Goal: Transaction & Acquisition: Purchase product/service

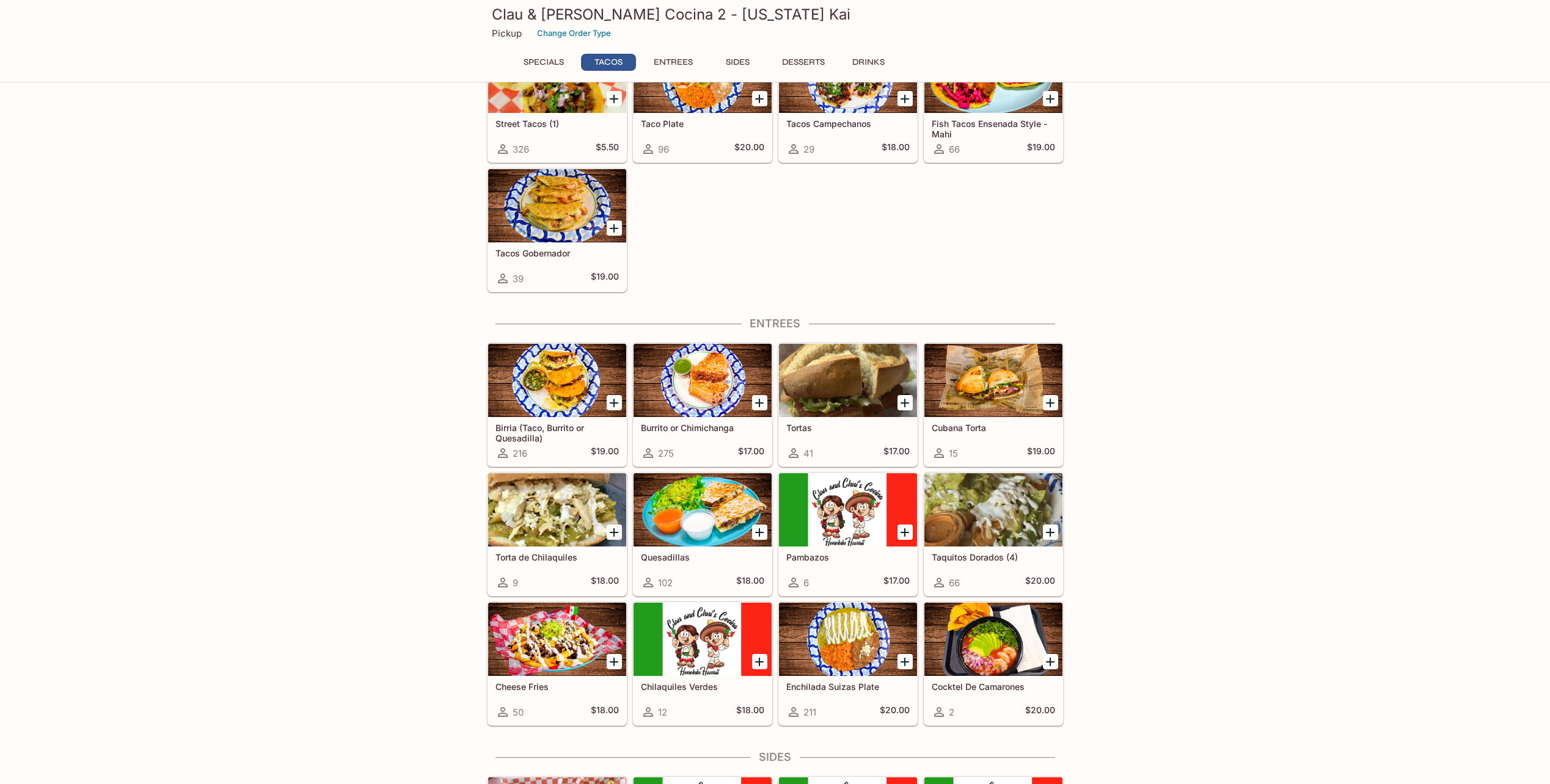
scroll to position [313, 0]
click at [837, 390] on div at bounding box center [847, 381] width 138 height 73
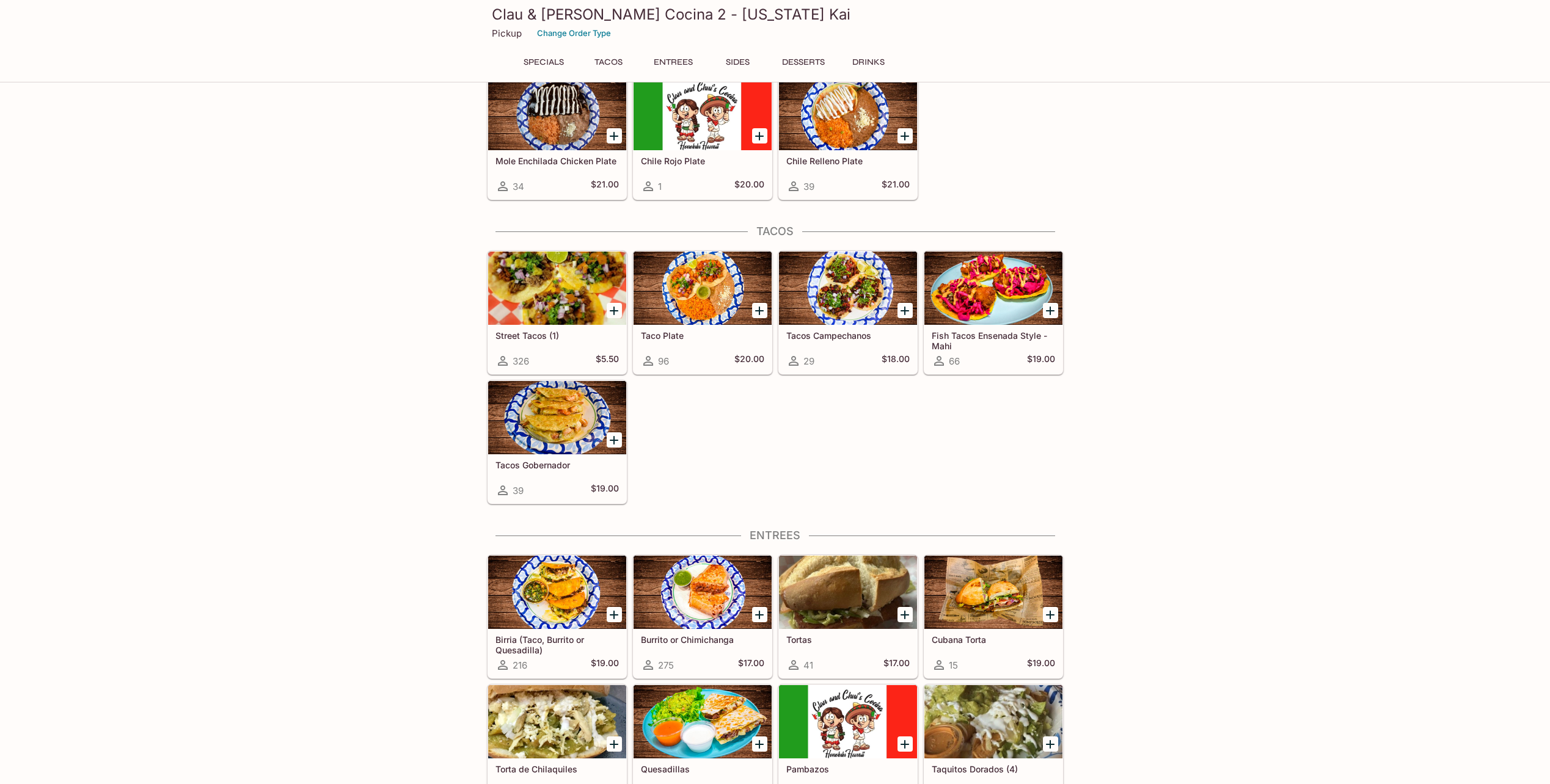
scroll to position [96, 0]
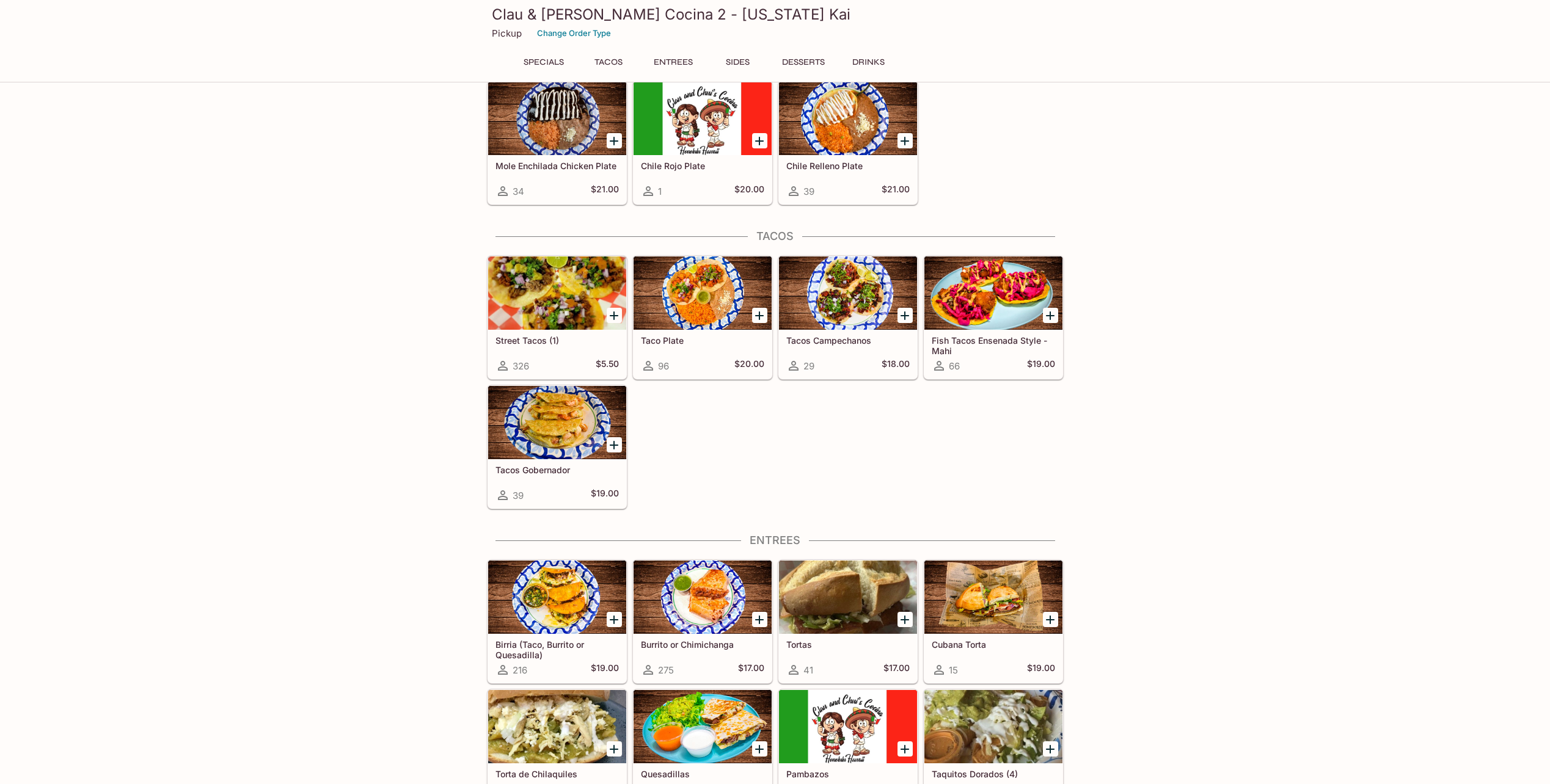
click at [991, 599] on div at bounding box center [993, 597] width 138 height 73
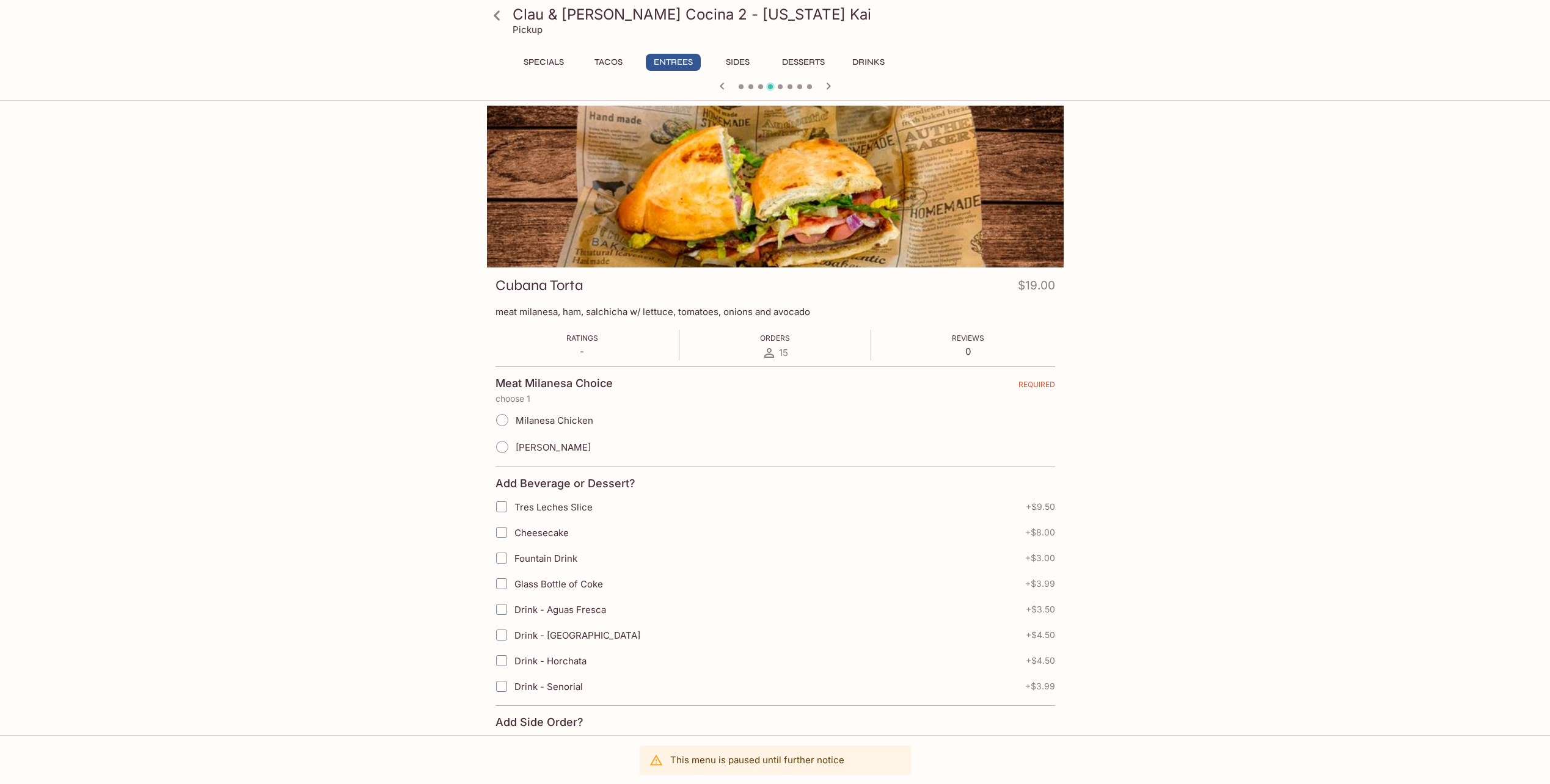
click at [734, 60] on button "Sides" at bounding box center [738, 62] width 55 height 17
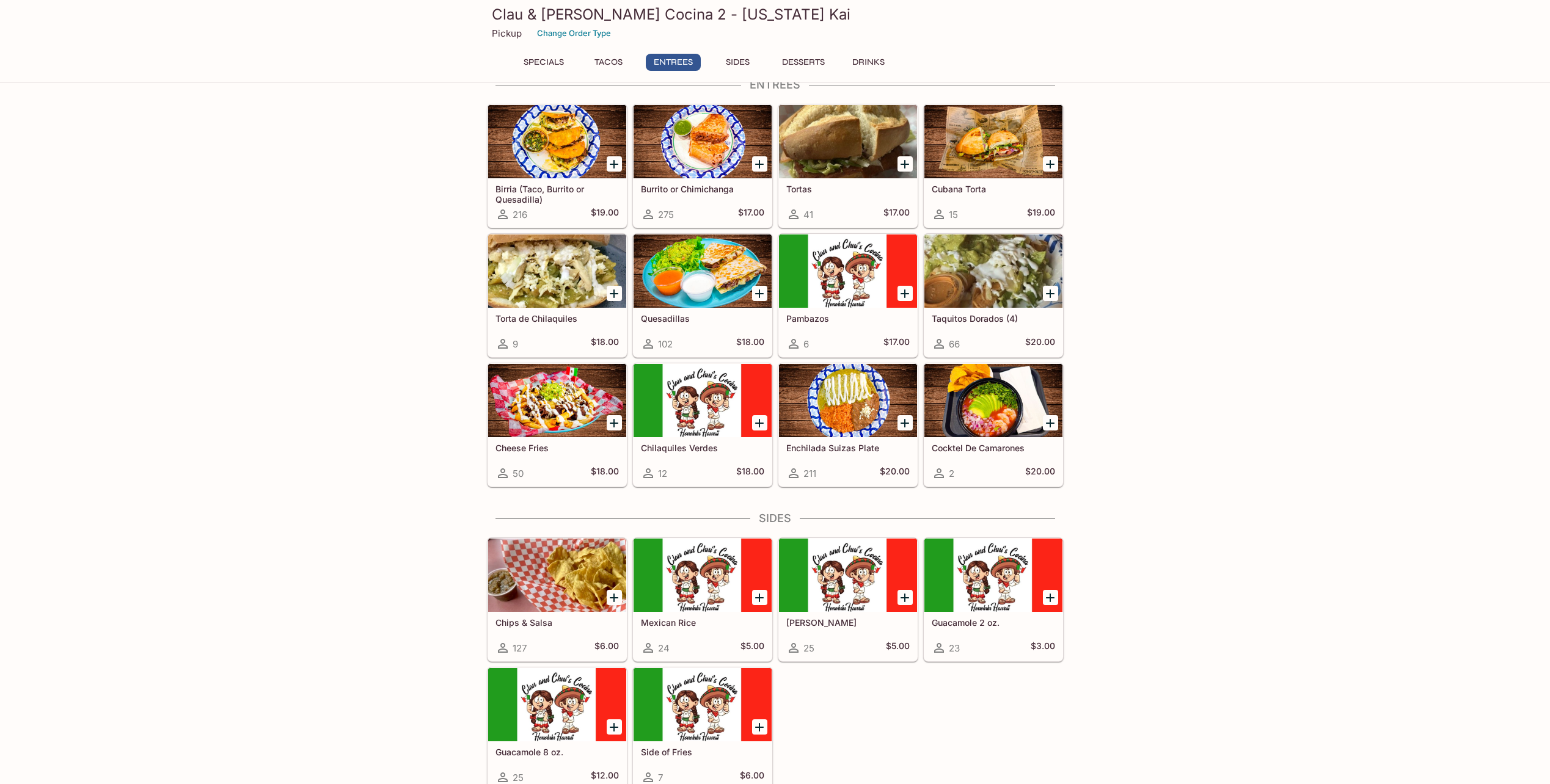
scroll to position [581, 0]
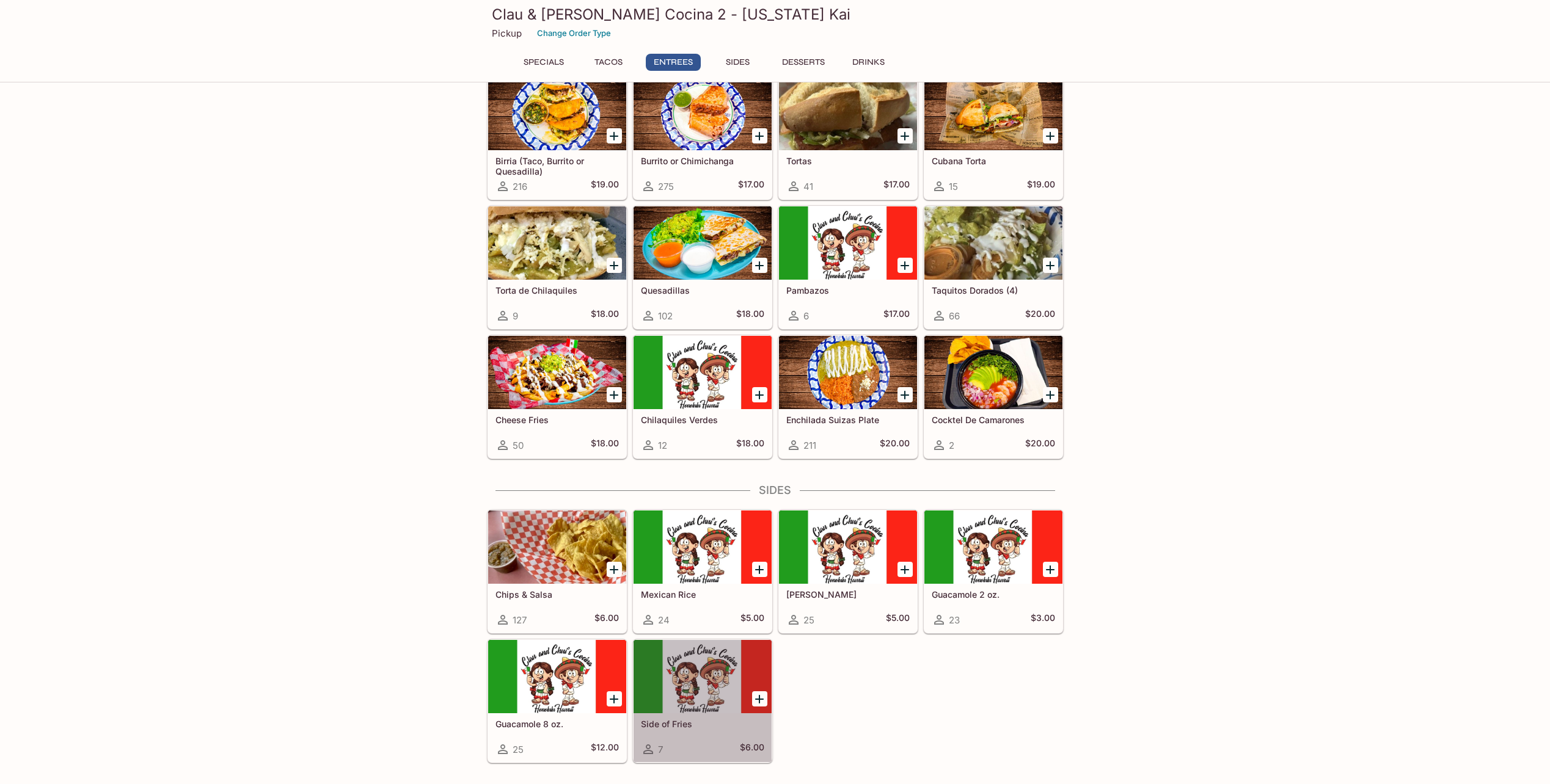
click at [703, 678] on div at bounding box center [702, 677] width 138 height 73
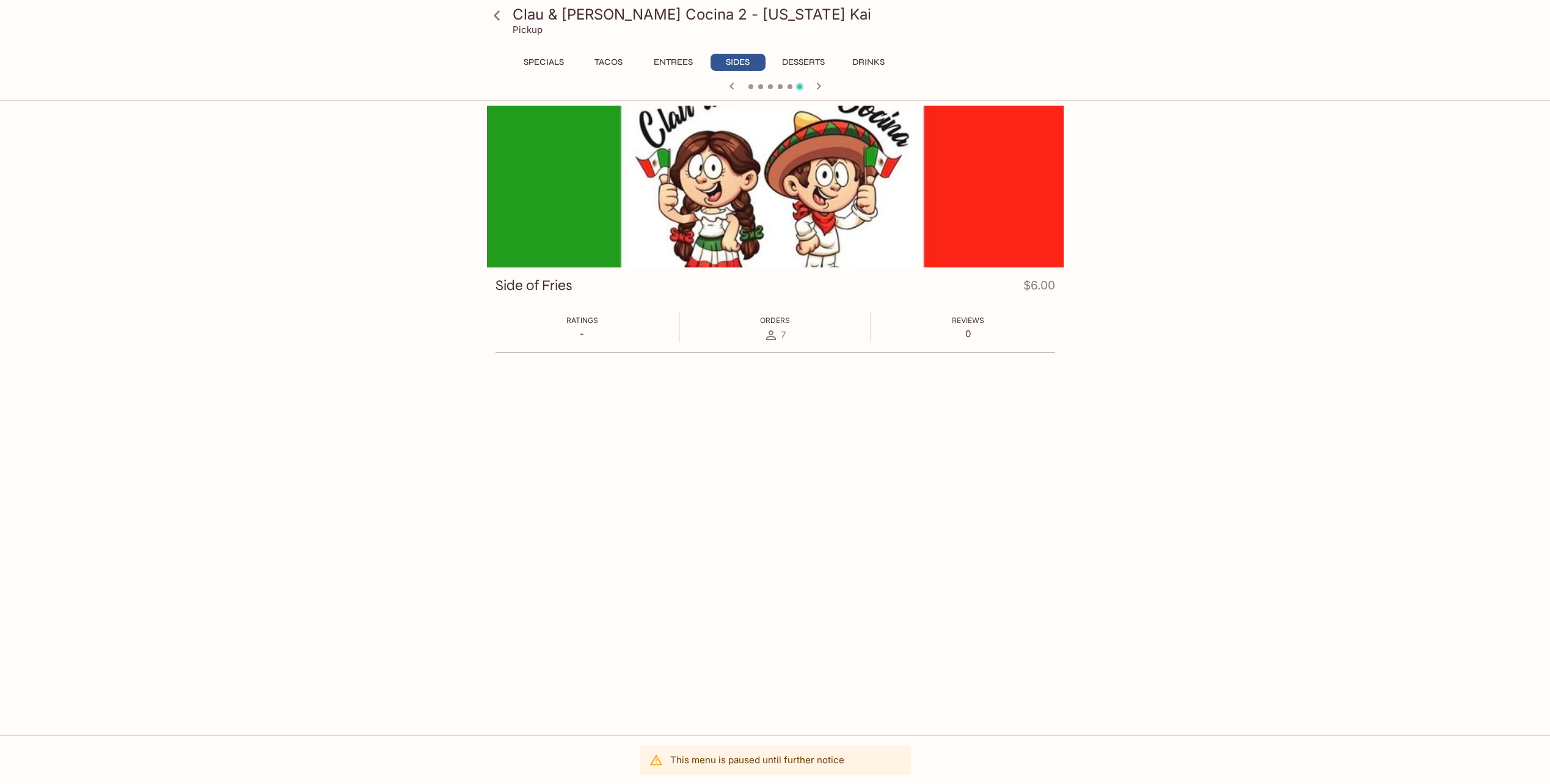
click at [543, 60] on button "Specials" at bounding box center [543, 62] width 55 height 17
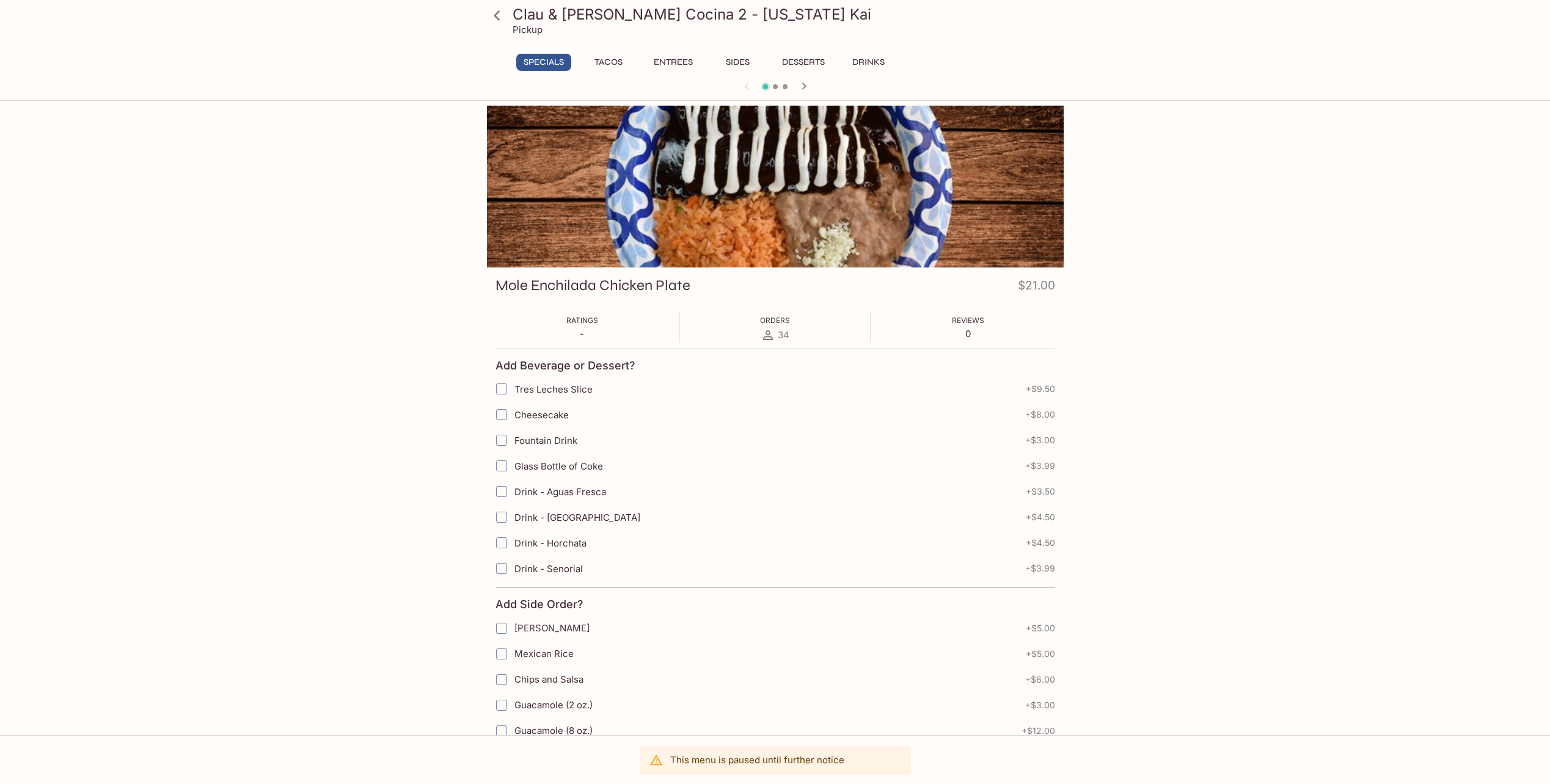
click at [663, 62] on button "Entrees" at bounding box center [672, 62] width 55 height 17
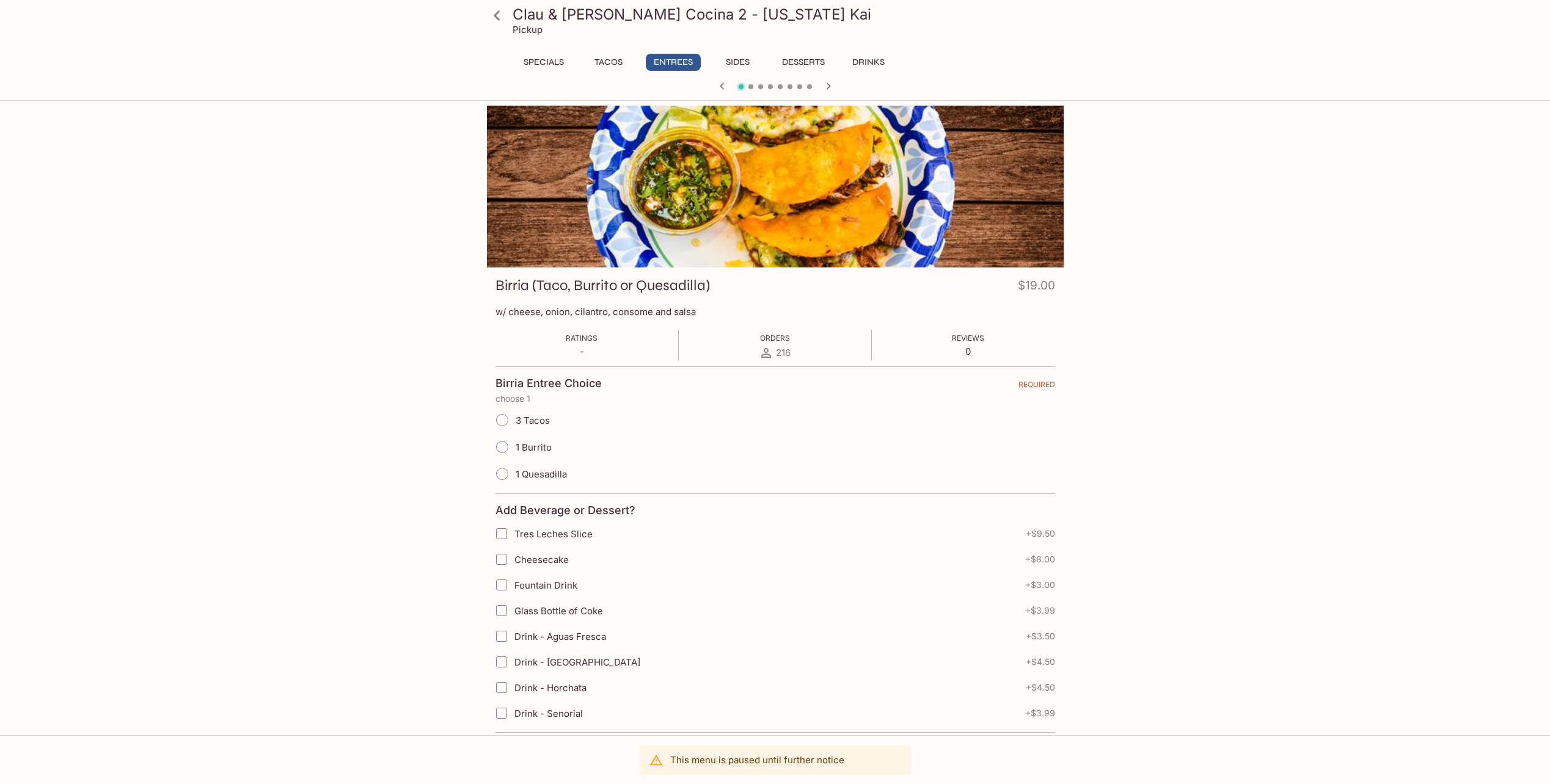
click at [832, 87] on icon "button" at bounding box center [828, 85] width 15 height 15
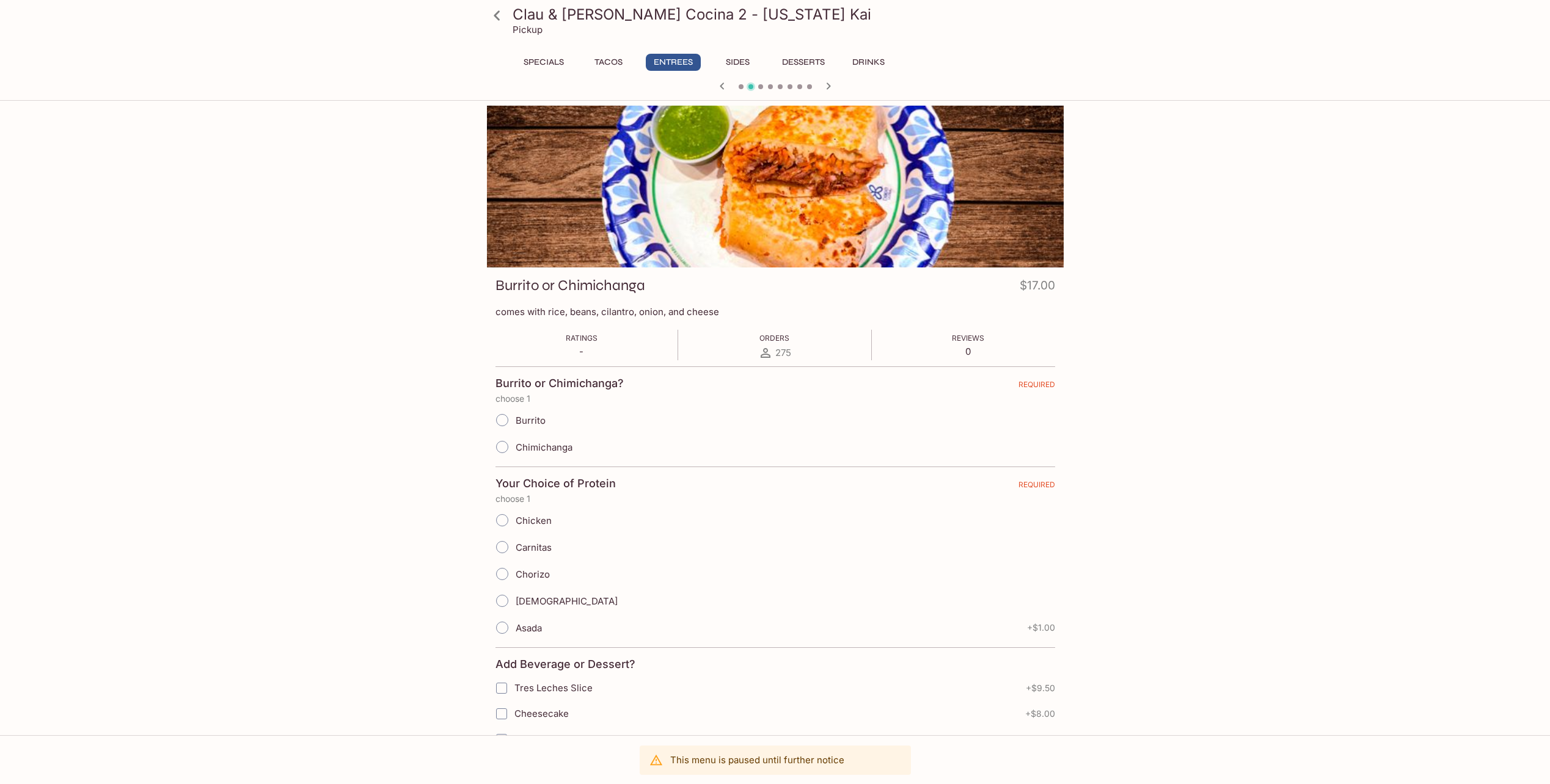
click at [832, 87] on icon "button" at bounding box center [828, 85] width 15 height 15
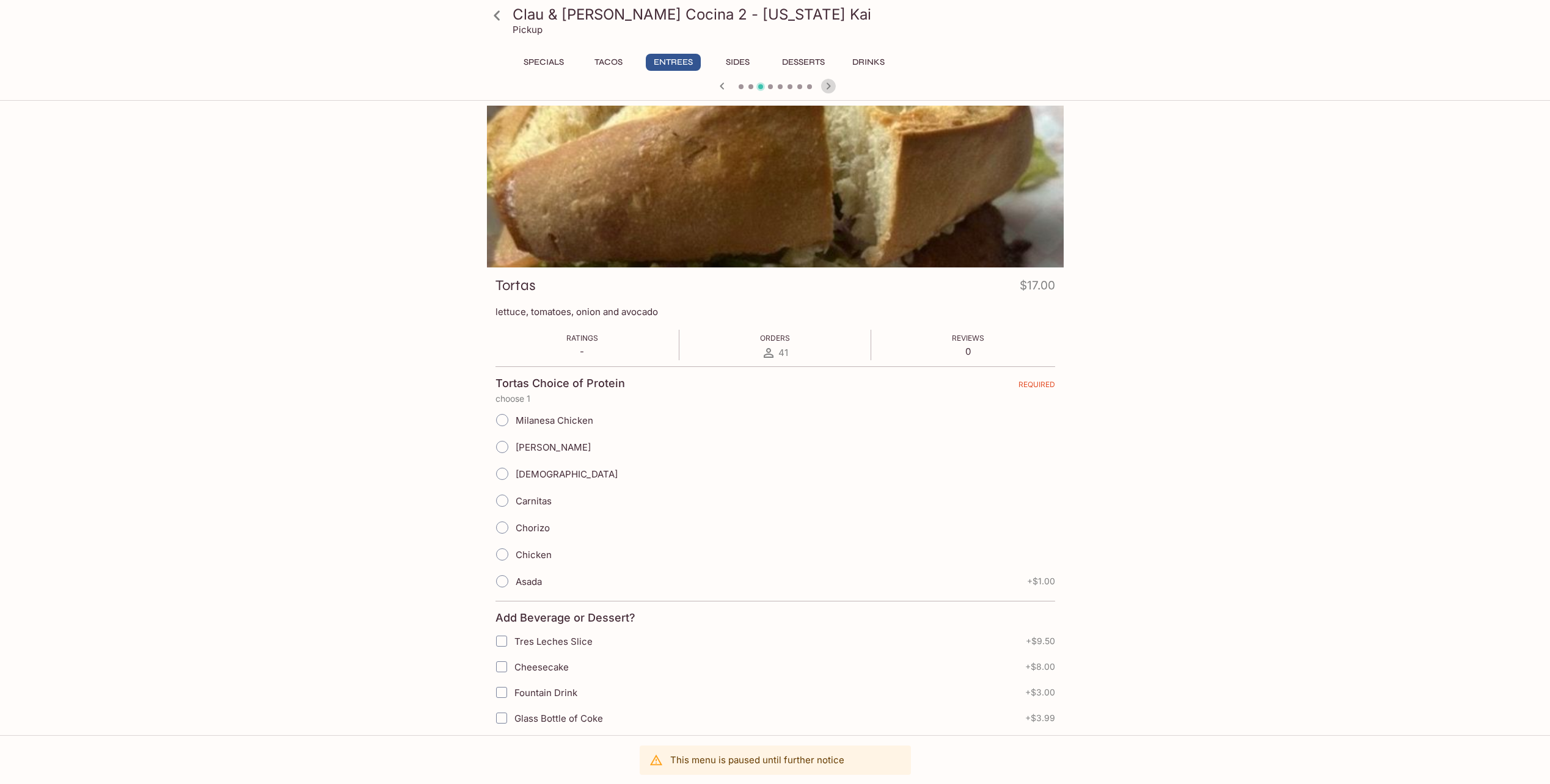
click at [832, 87] on icon "button" at bounding box center [828, 85] width 15 height 15
